Goal: Task Accomplishment & Management: Manage account settings

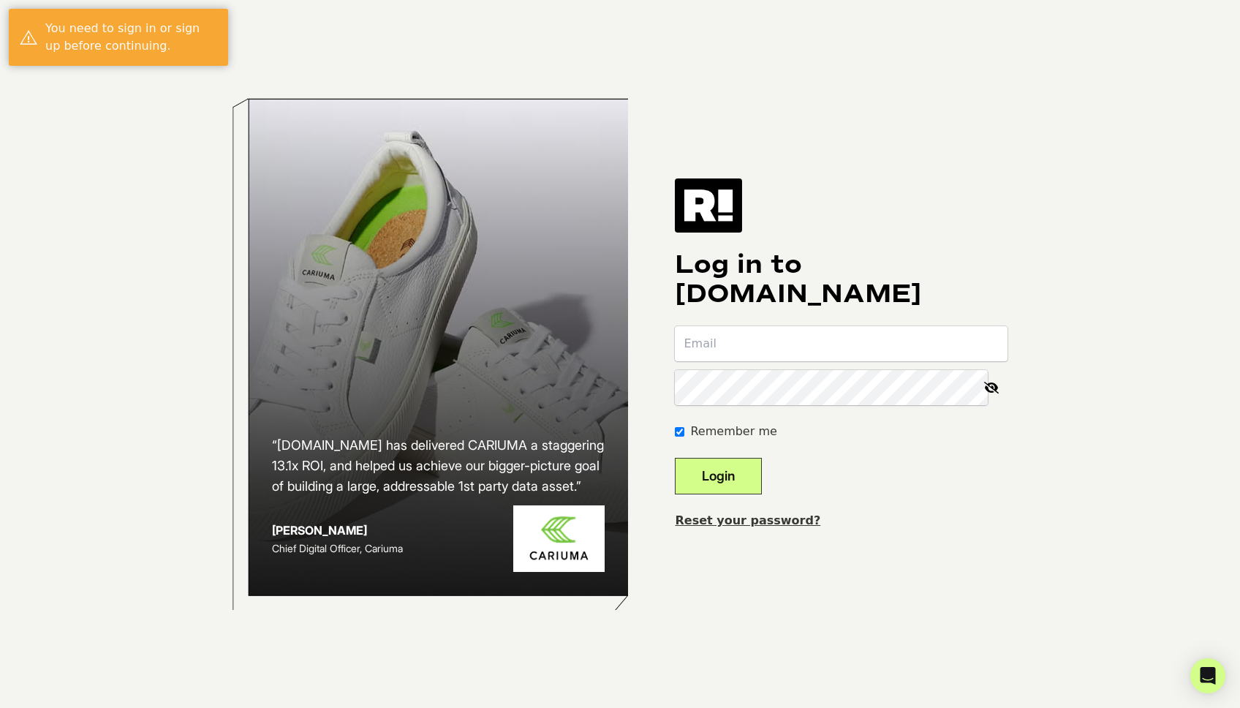
type input "[EMAIL_ADDRESS][PERSON_NAME][DOMAIN_NAME]"
click at [738, 476] on button "Login" at bounding box center [718, 476] width 87 height 37
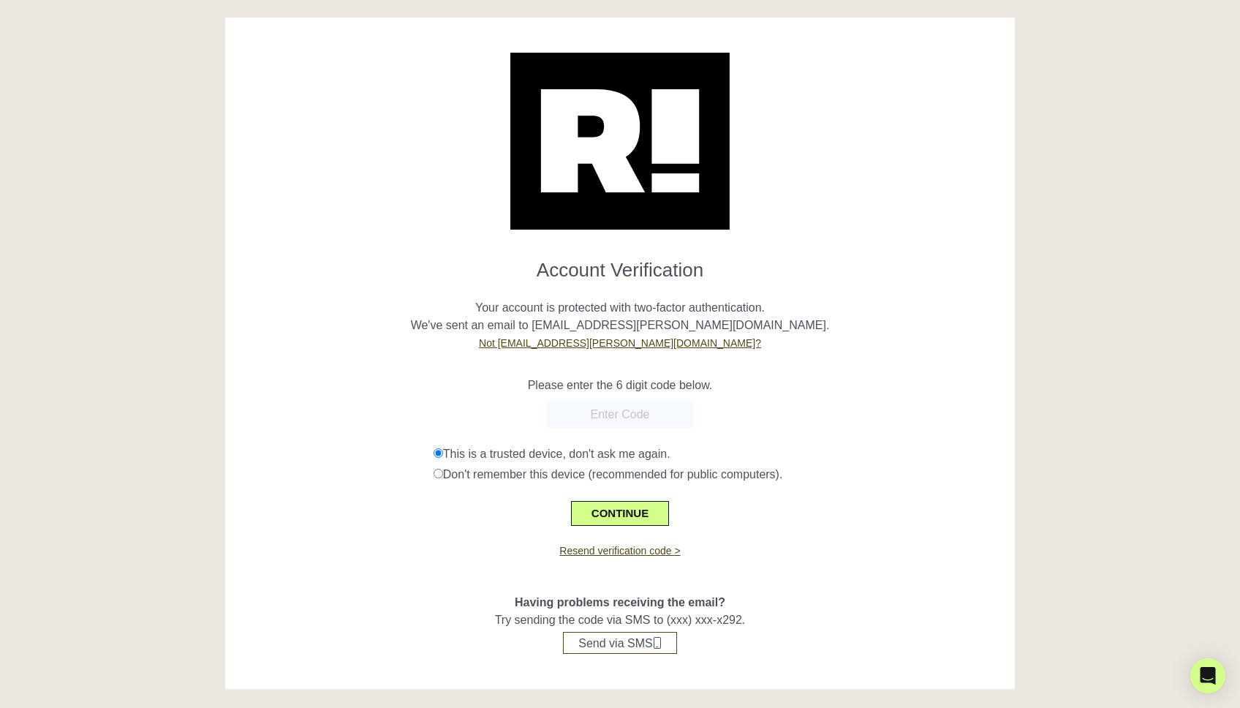
click at [624, 418] on input "text" at bounding box center [620, 414] width 146 height 26
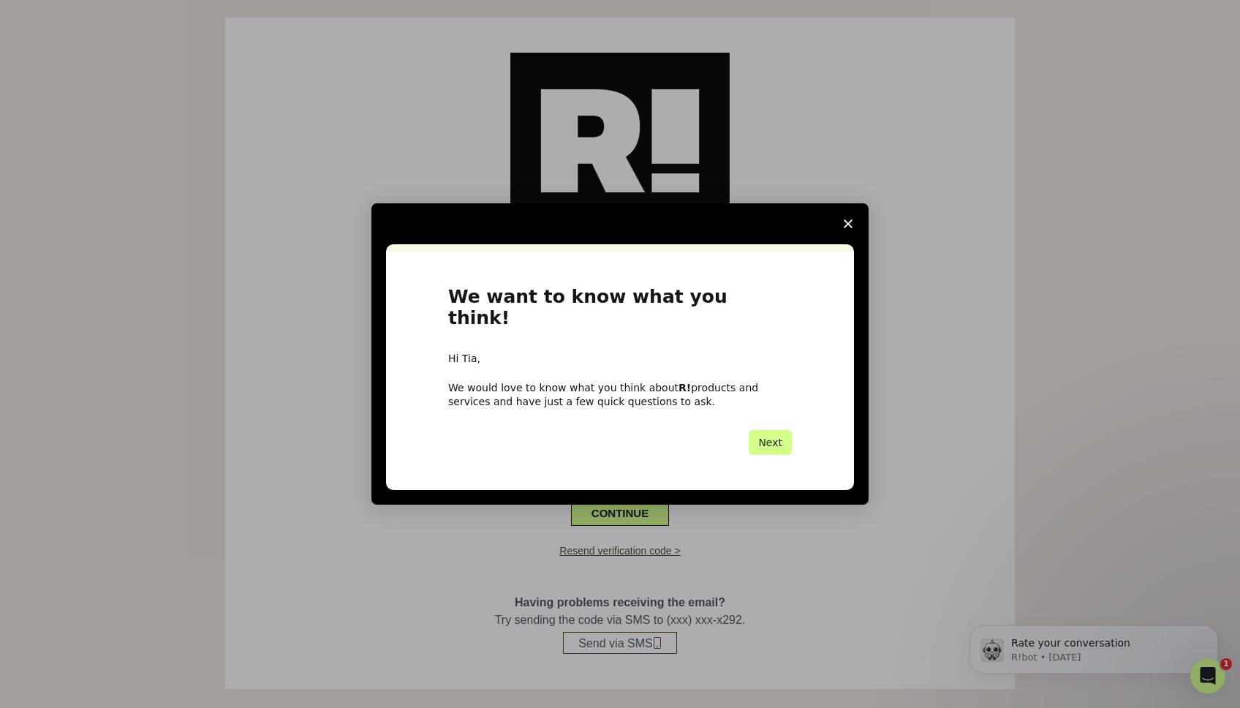
click at [847, 228] on icon "Close survey" at bounding box center [848, 223] width 9 height 9
